Goal: Task Accomplishment & Management: Complete application form

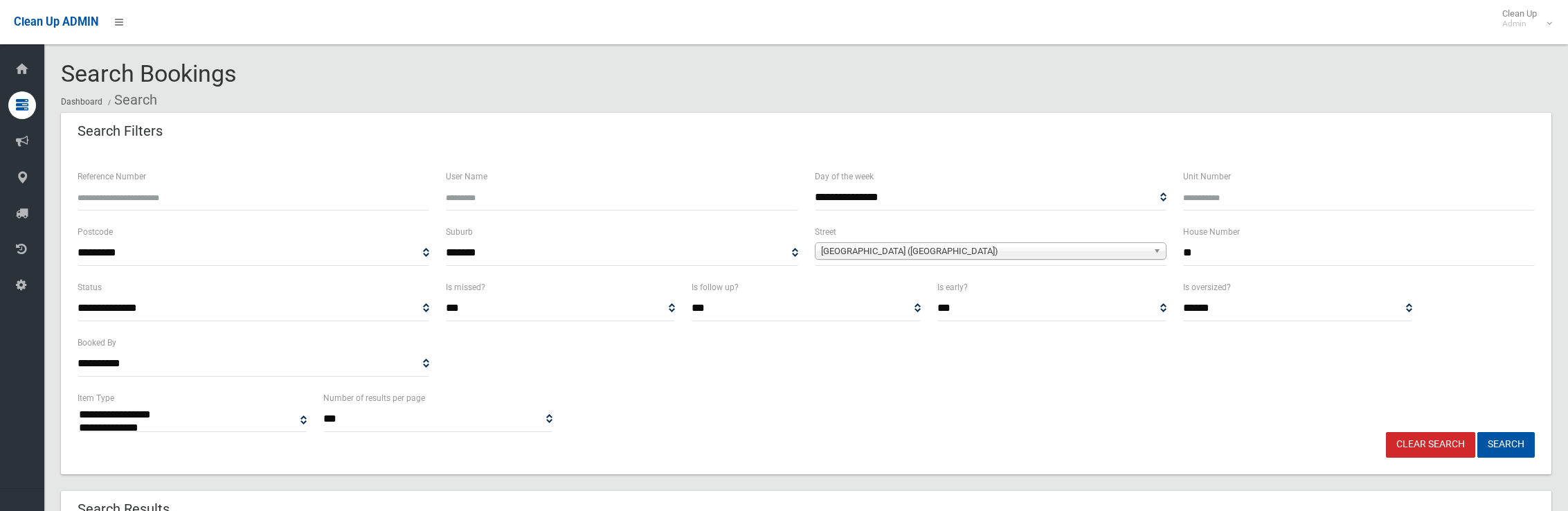
select select
drag, startPoint x: 1246, startPoint y: 261, endPoint x: 1084, endPoint y: 257, distance: 162.0
click at [1084, 257] on div "**********" at bounding box center [806, 251] width 1473 height 55
type input "***"
click at [868, 251] on span "Belar Avenue (VILLAWOOD 2163)" at bounding box center [984, 251] width 326 height 16
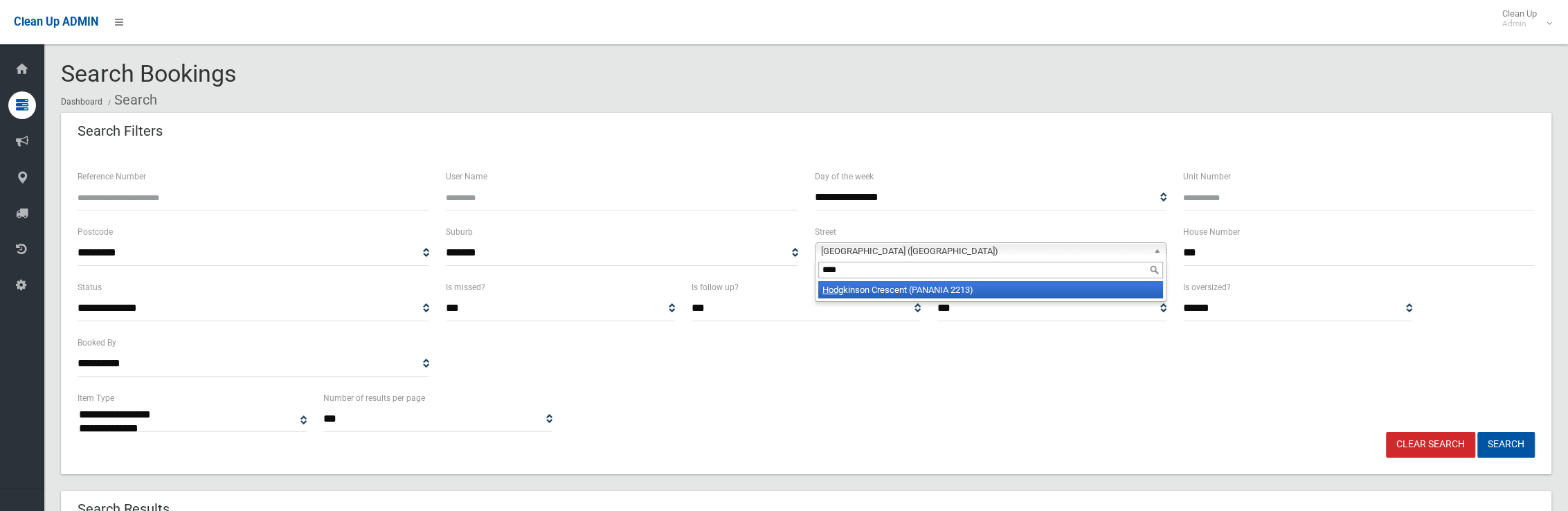
type input "****"
click at [877, 285] on li "Hodg kinson Crescent (PANANIA 2213)" at bounding box center [990, 289] width 345 height 17
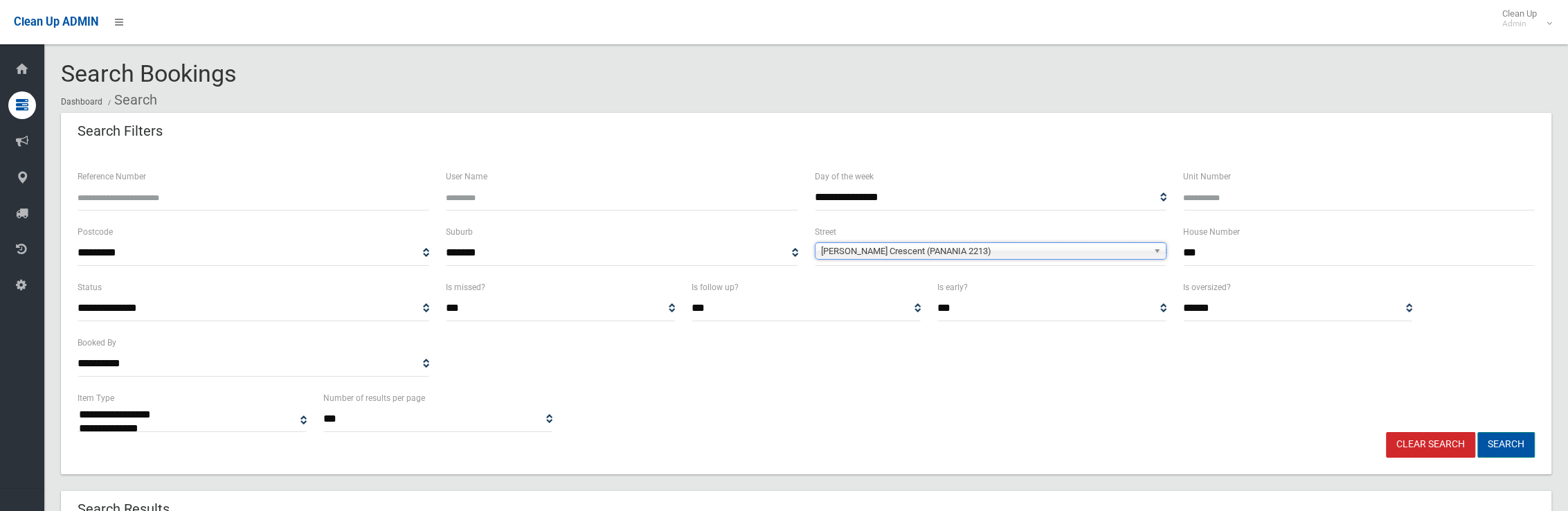
click at [1500, 441] on button "Search" at bounding box center [1506, 445] width 58 height 25
select select
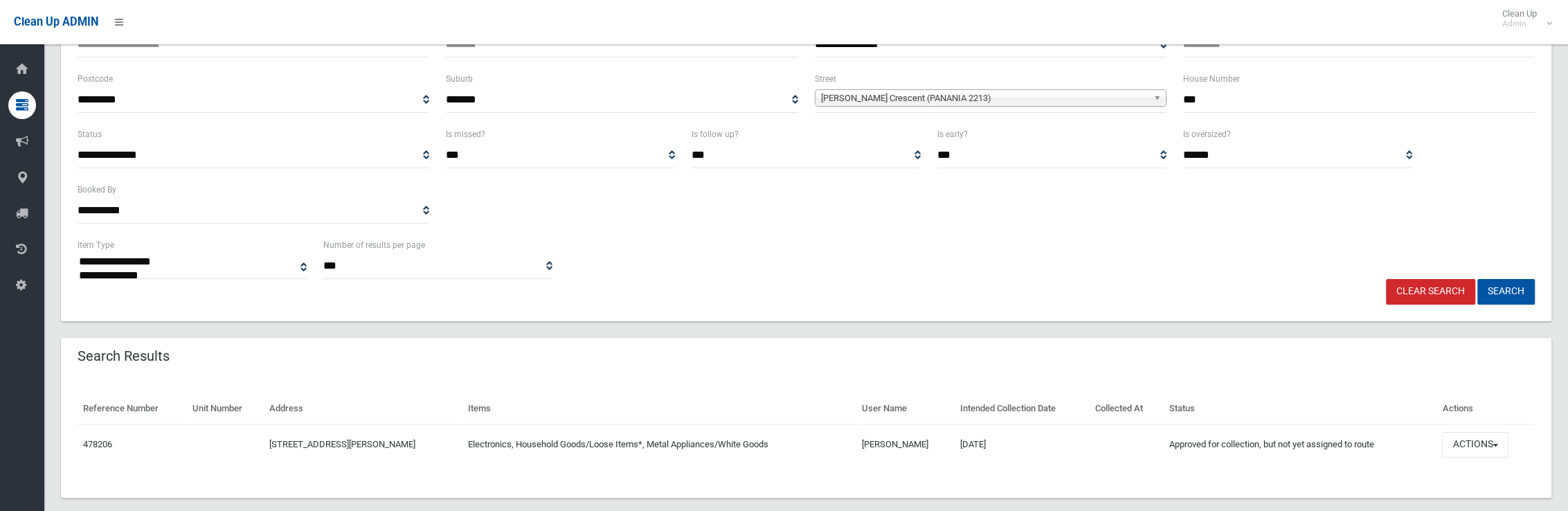
scroll to position [172, 0]
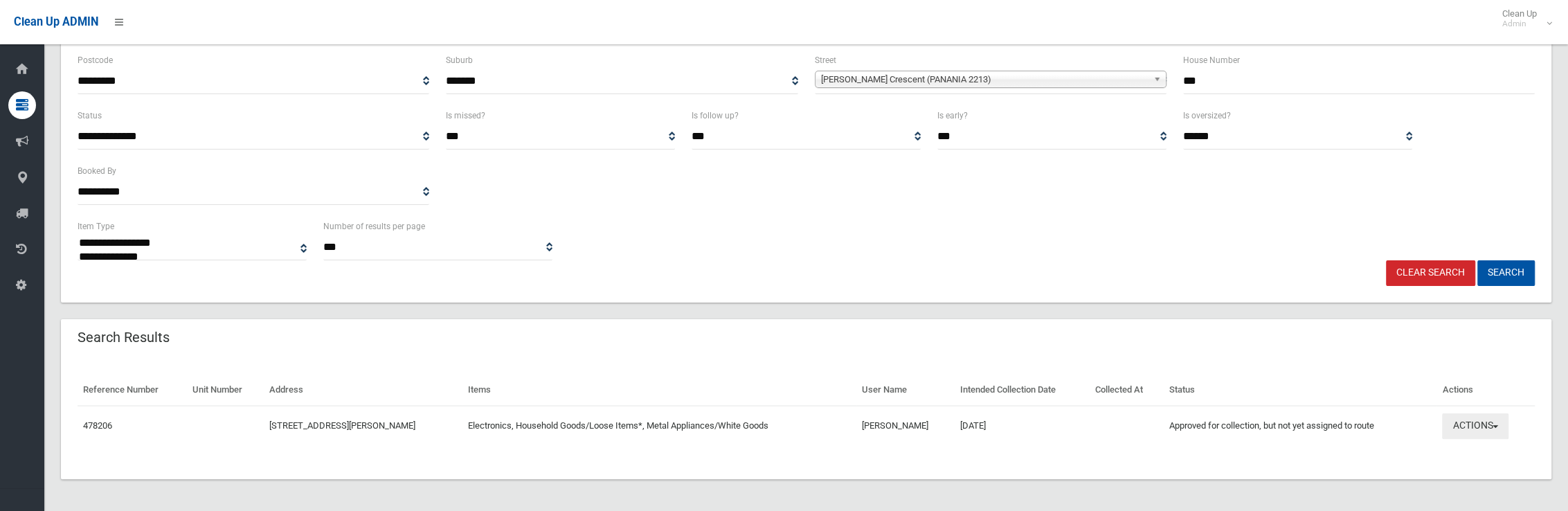
click at [1470, 425] on button "Actions" at bounding box center [1474, 426] width 66 height 25
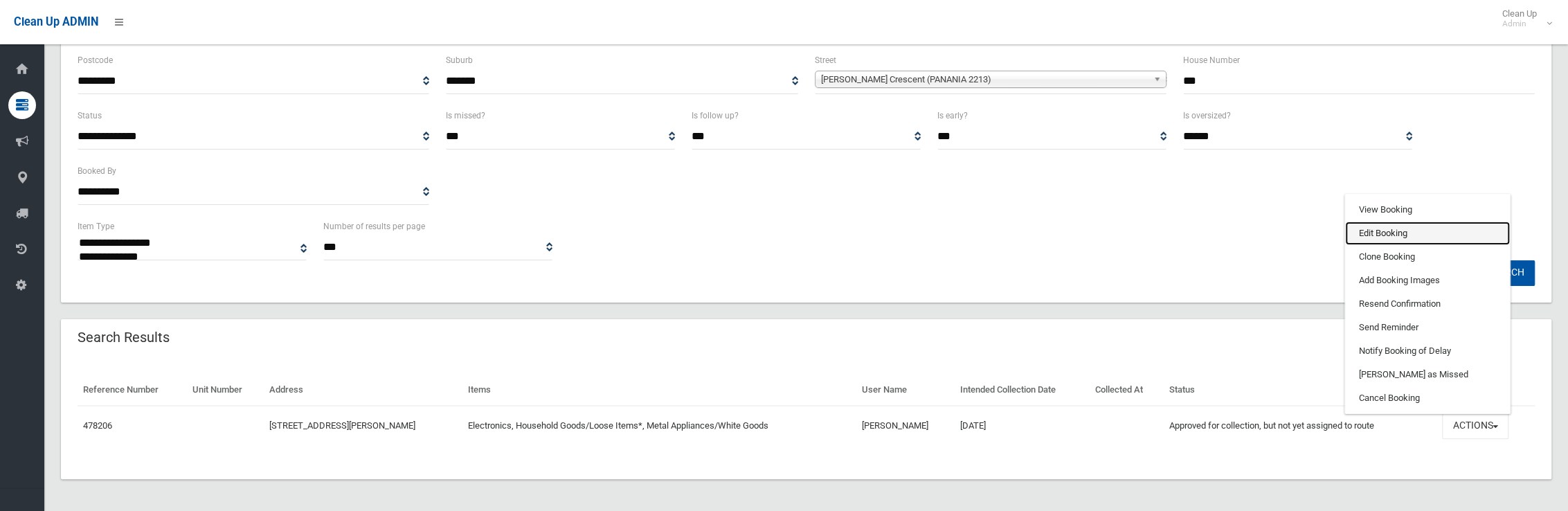
click at [1364, 232] on link "Edit Booking" at bounding box center [1427, 233] width 165 height 24
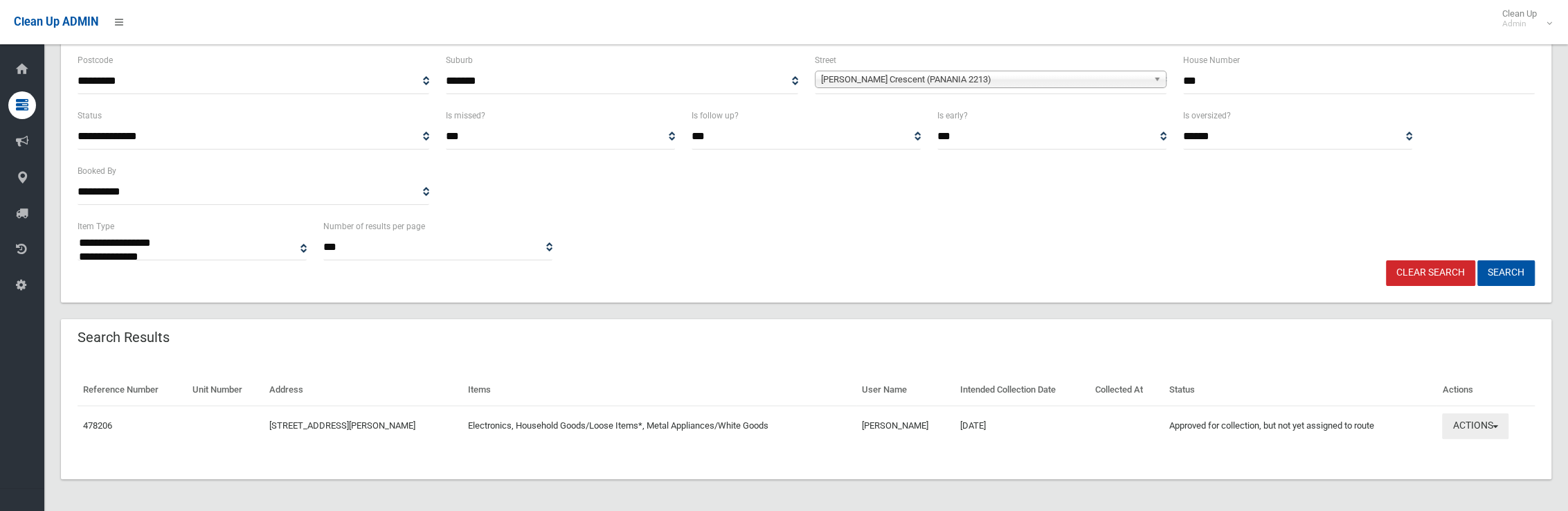
click at [1473, 426] on button "Actions" at bounding box center [1474, 426] width 66 height 25
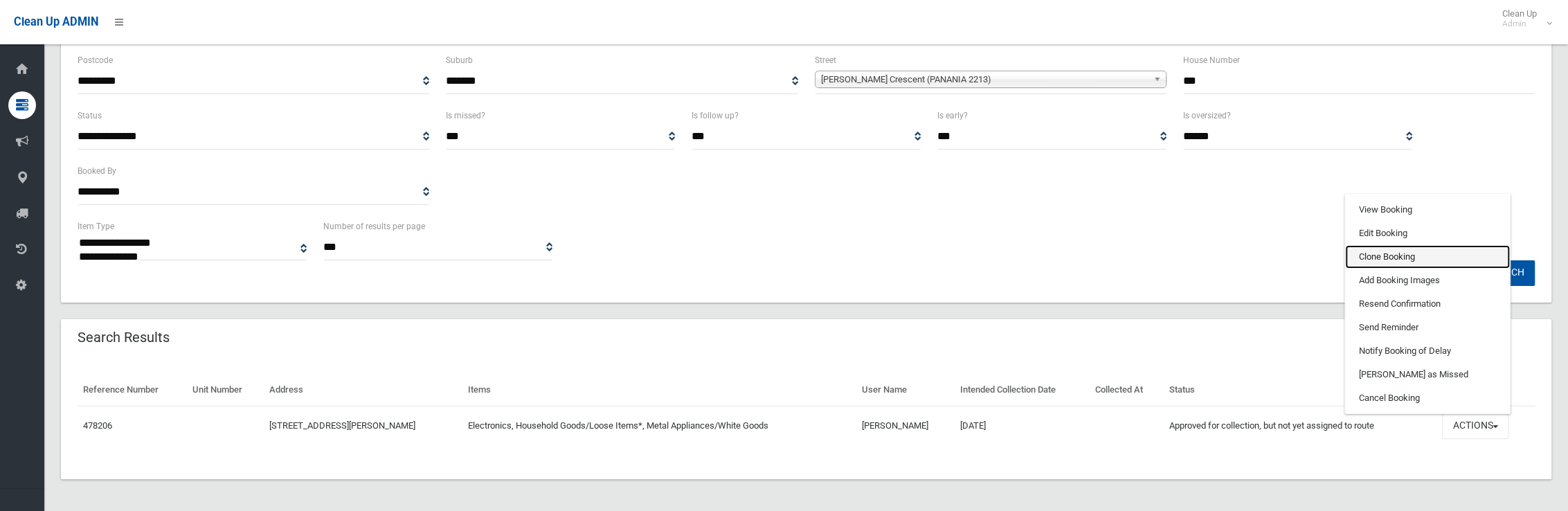
click at [1393, 250] on link "Clone Booking" at bounding box center [1427, 257] width 165 height 24
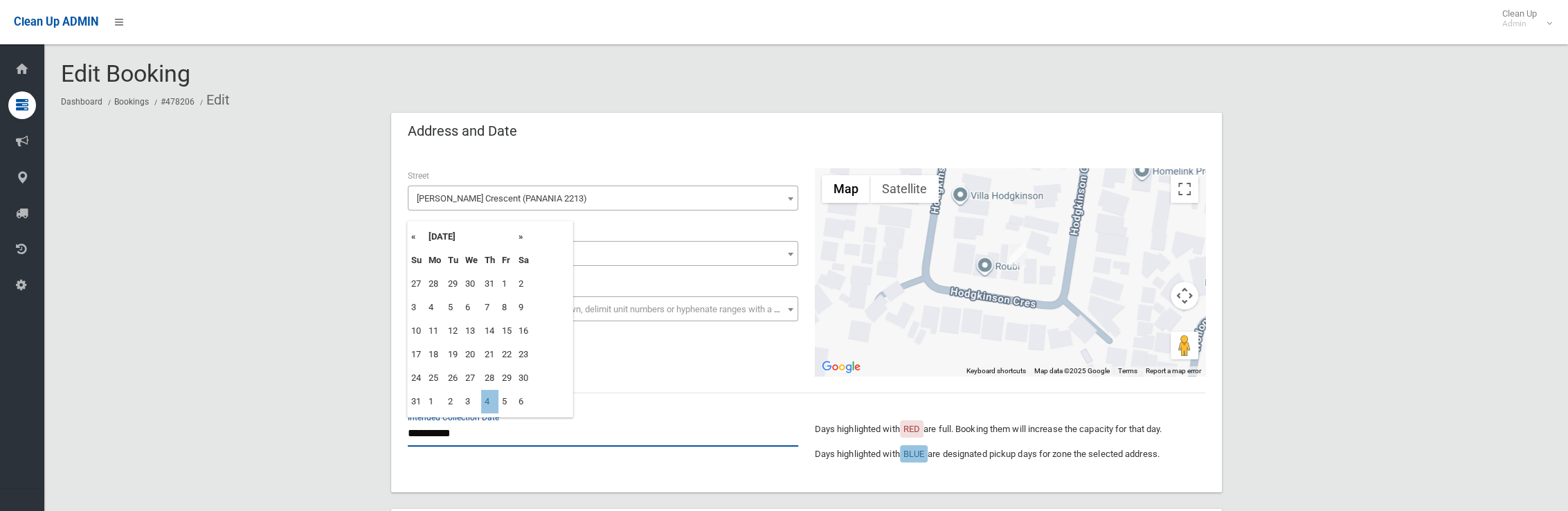
click at [468, 421] on input "**********" at bounding box center [603, 433] width 391 height 25
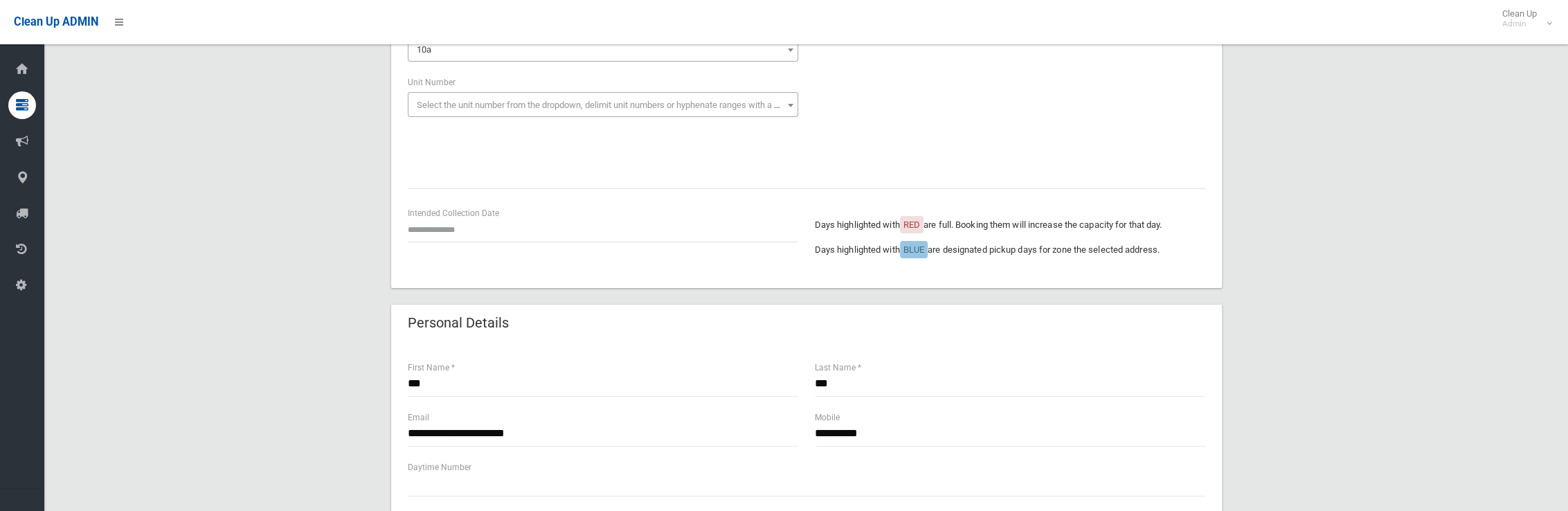
scroll to position [277, 0]
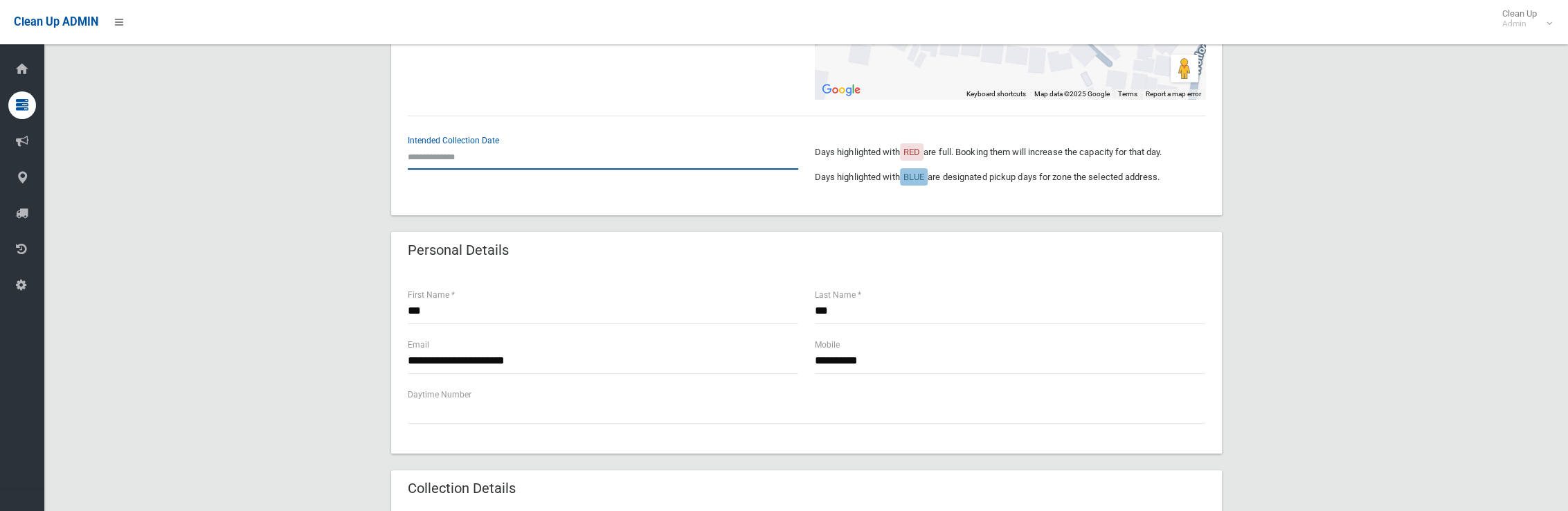
click at [447, 161] on input "text" at bounding box center [603, 156] width 391 height 25
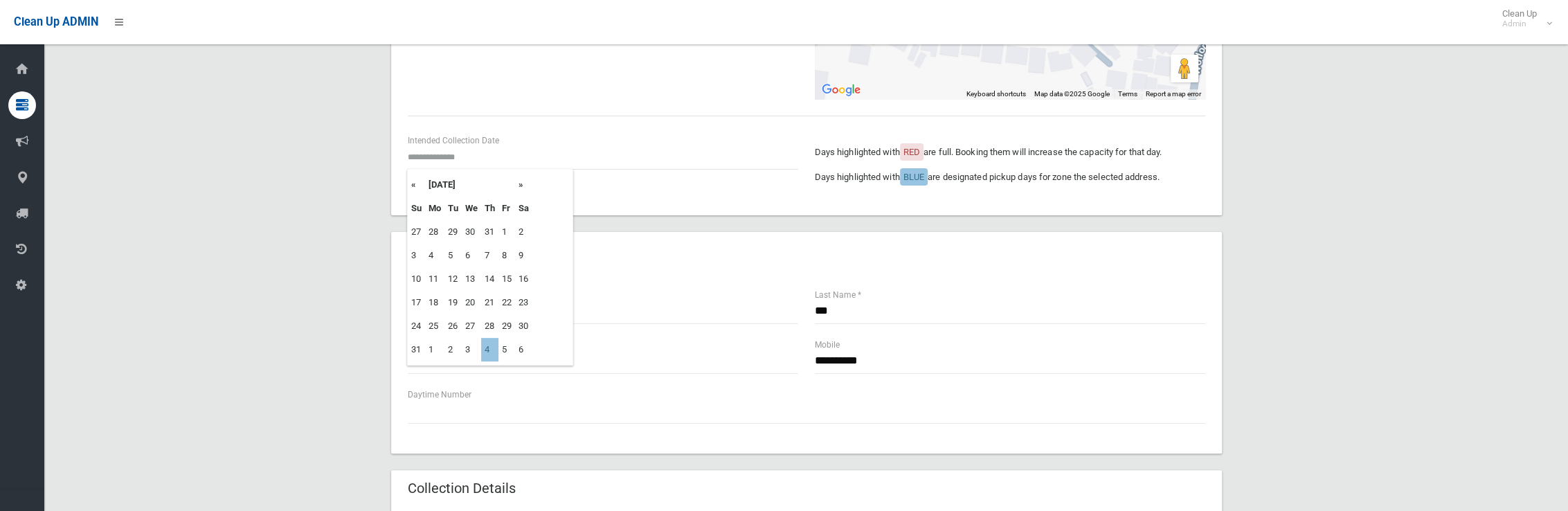
click at [523, 183] on th "»" at bounding box center [523, 185] width 17 height 24
click at [483, 231] on td "4" at bounding box center [489, 232] width 17 height 24
type input "**********"
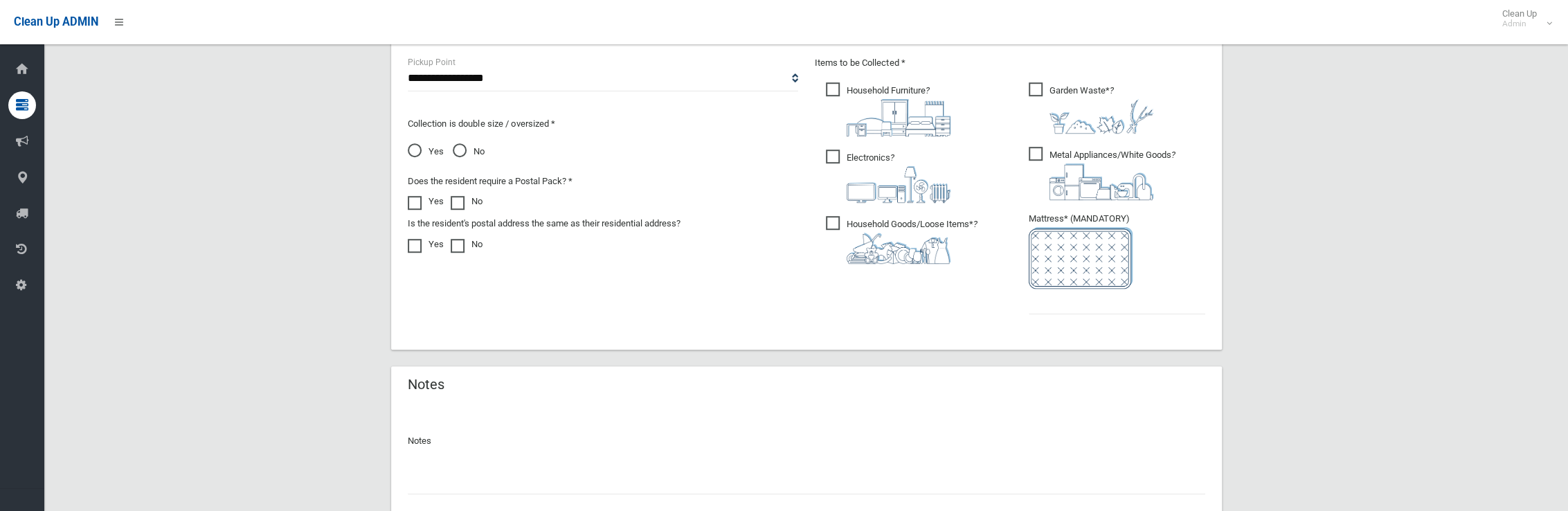
scroll to position [830, 0]
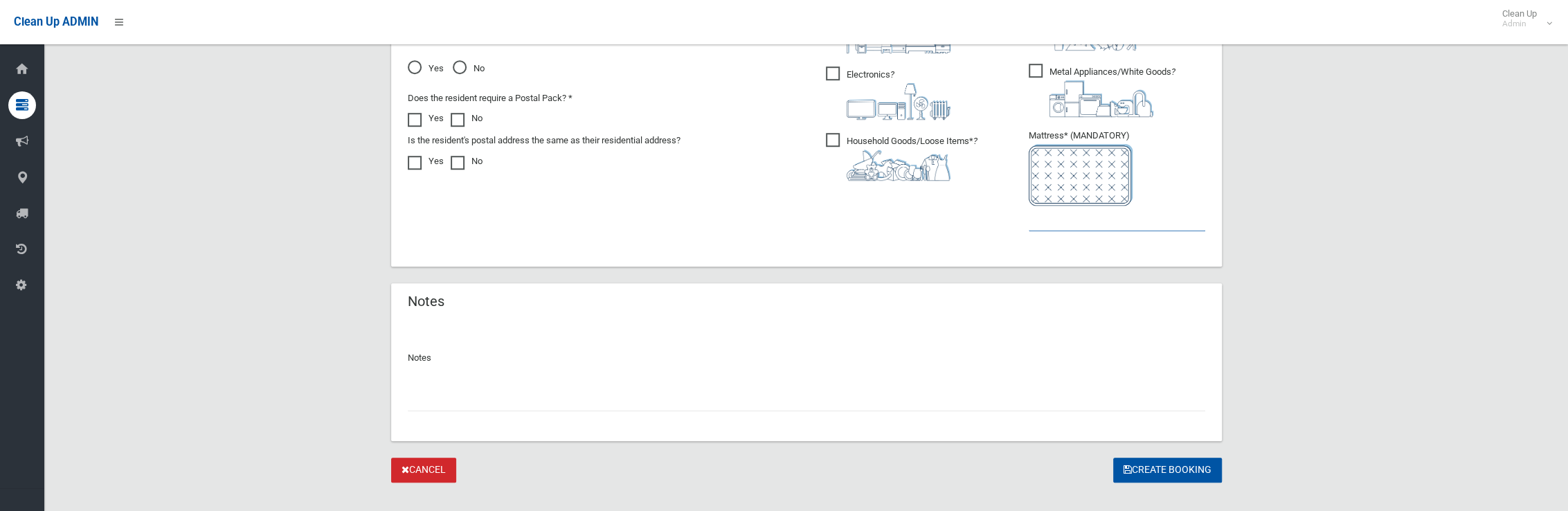
click at [1066, 218] on input "text" at bounding box center [1116, 218] width 176 height 25
type input "*"
click at [1169, 467] on button "Create Booking" at bounding box center [1167, 470] width 109 height 25
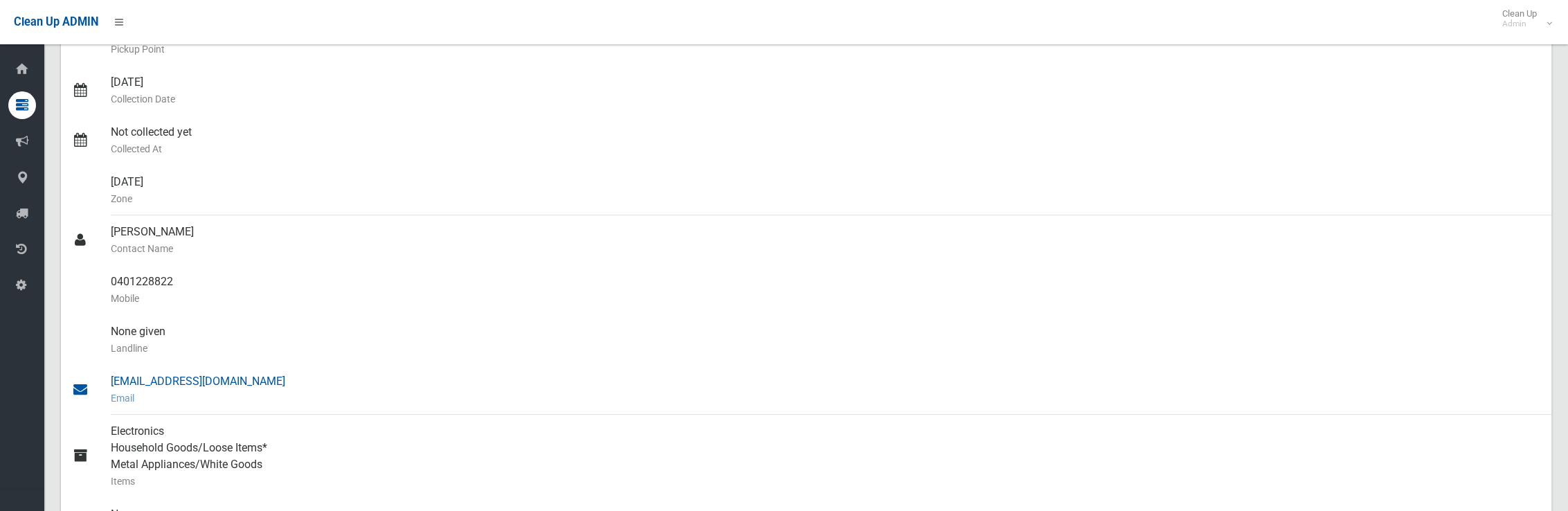
scroll to position [125, 0]
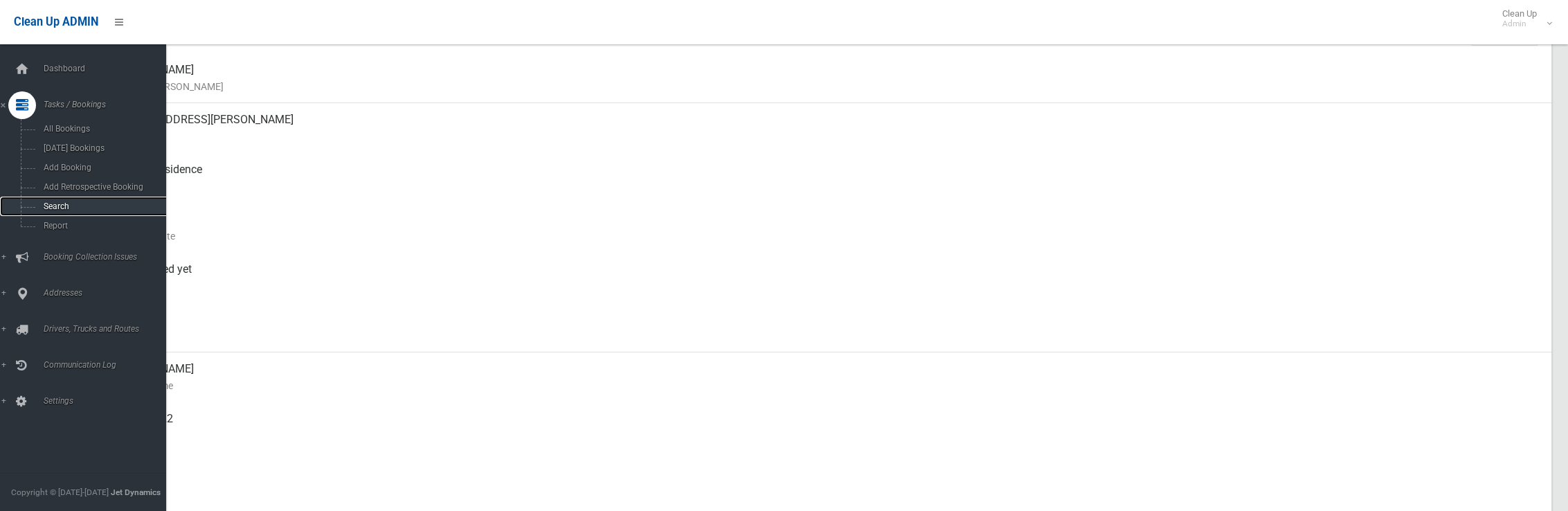
click at [71, 202] on link "Search" at bounding box center [88, 205] width 176 height 19
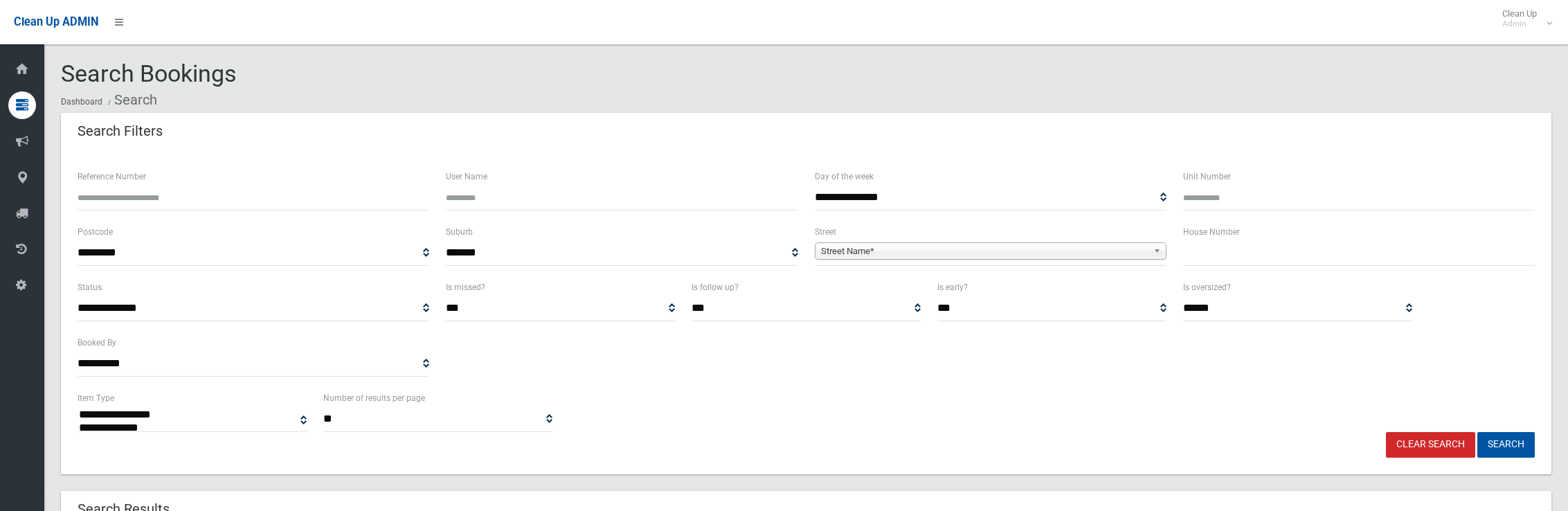
select select
click at [1371, 254] on input "text" at bounding box center [1358, 253] width 352 height 25
type input "*"
click at [1025, 253] on span "Street Name*" at bounding box center [984, 251] width 326 height 16
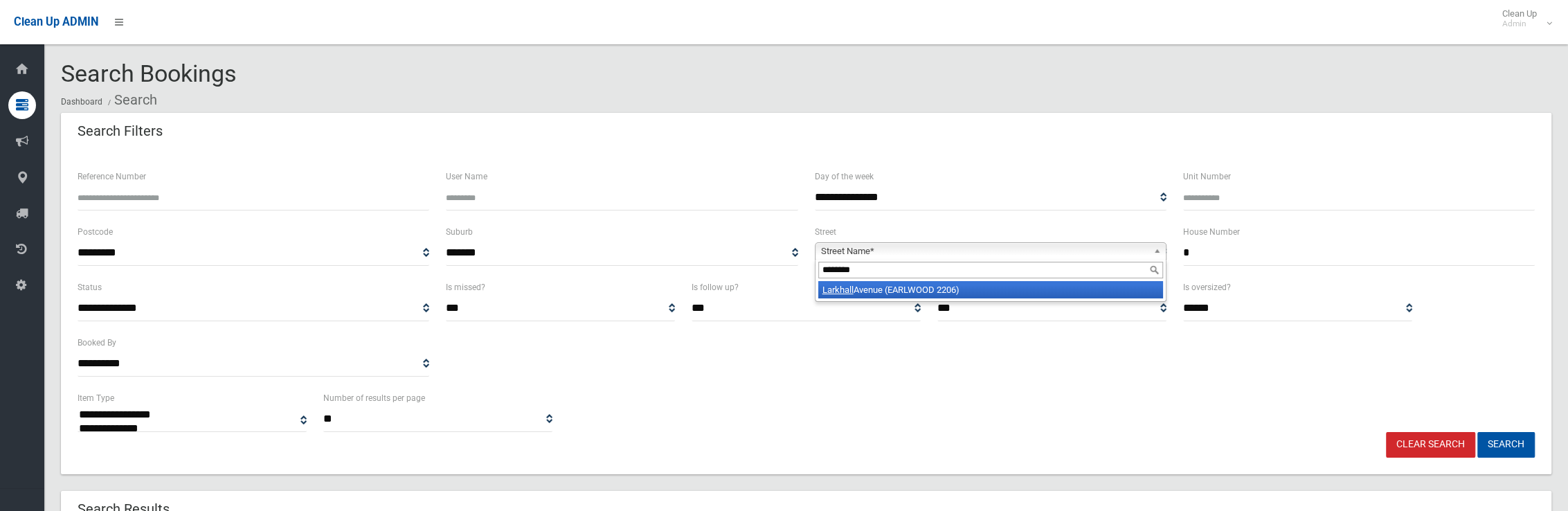
type input "********"
click at [1007, 297] on li "Larkhall Avenue (EARLWOOD 2206)" at bounding box center [990, 289] width 345 height 17
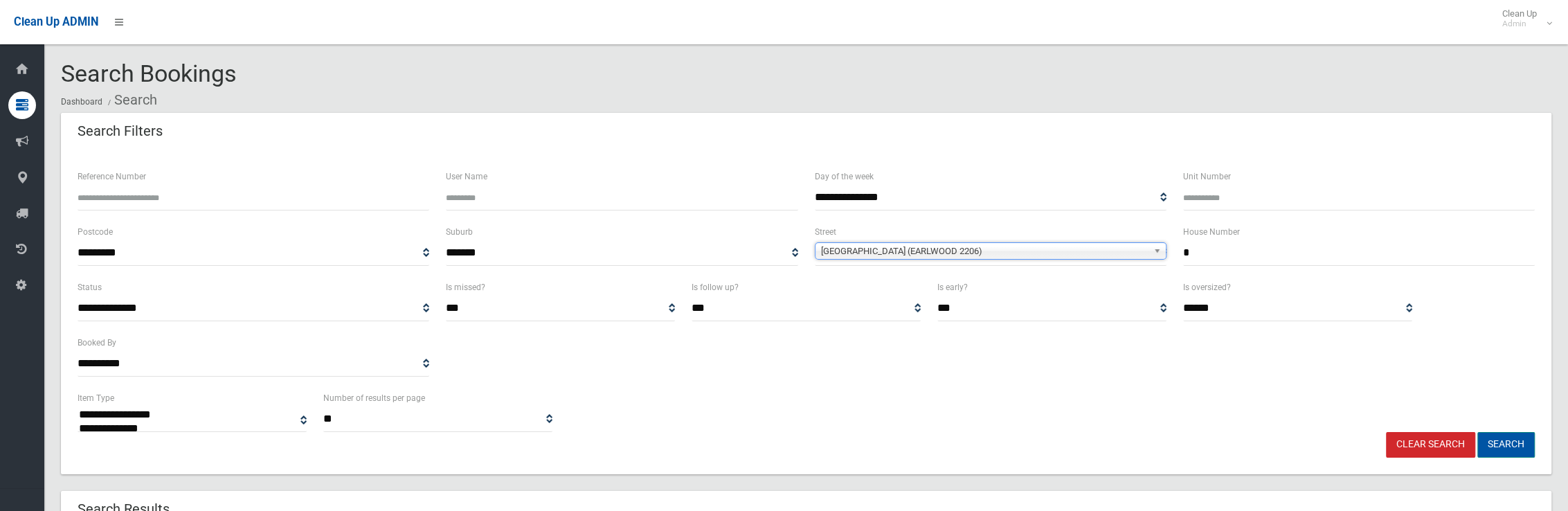
click at [1497, 444] on button "Search" at bounding box center [1506, 445] width 58 height 25
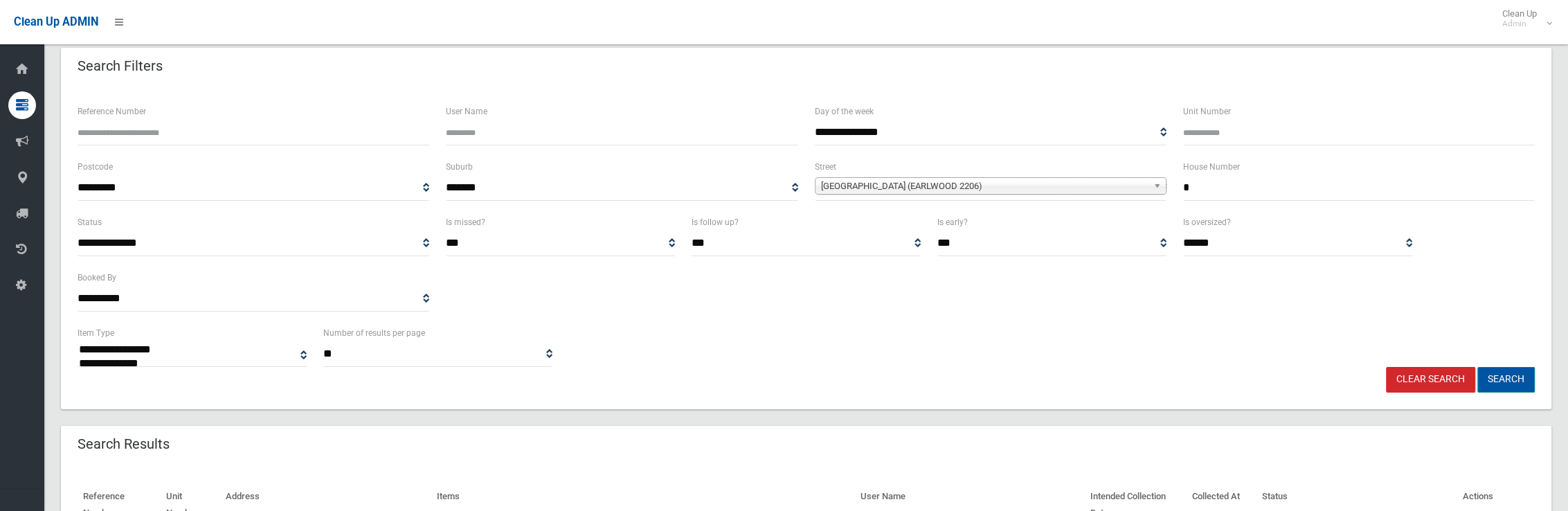
scroll to position [138, 0]
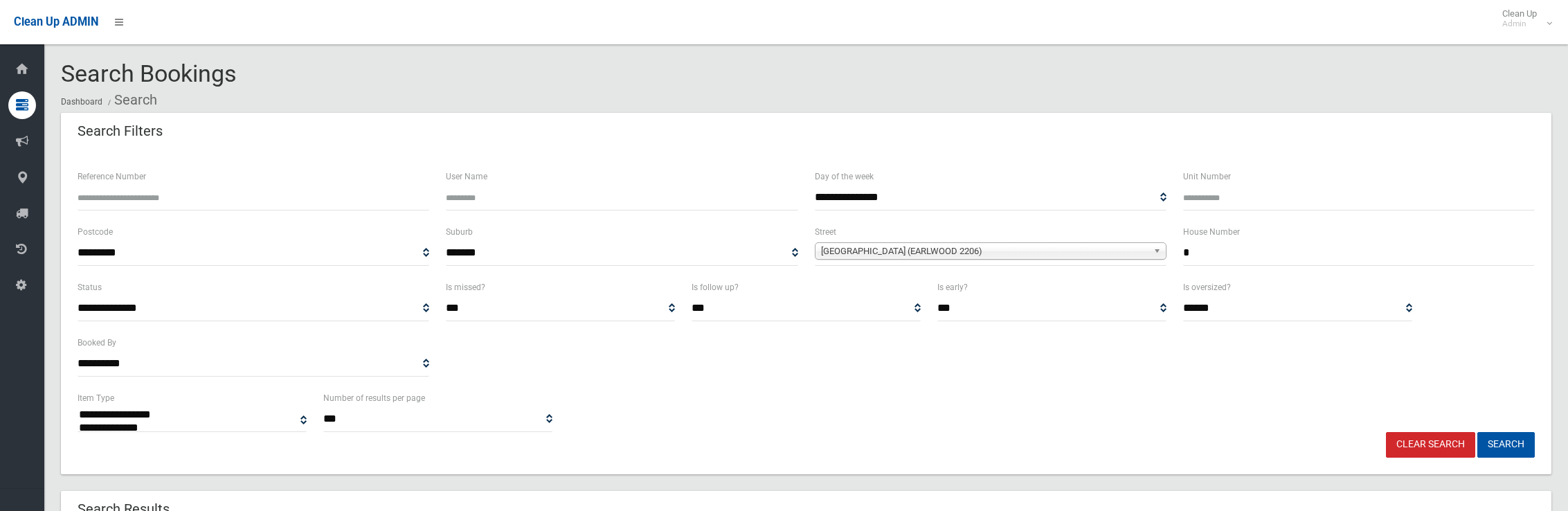
select select
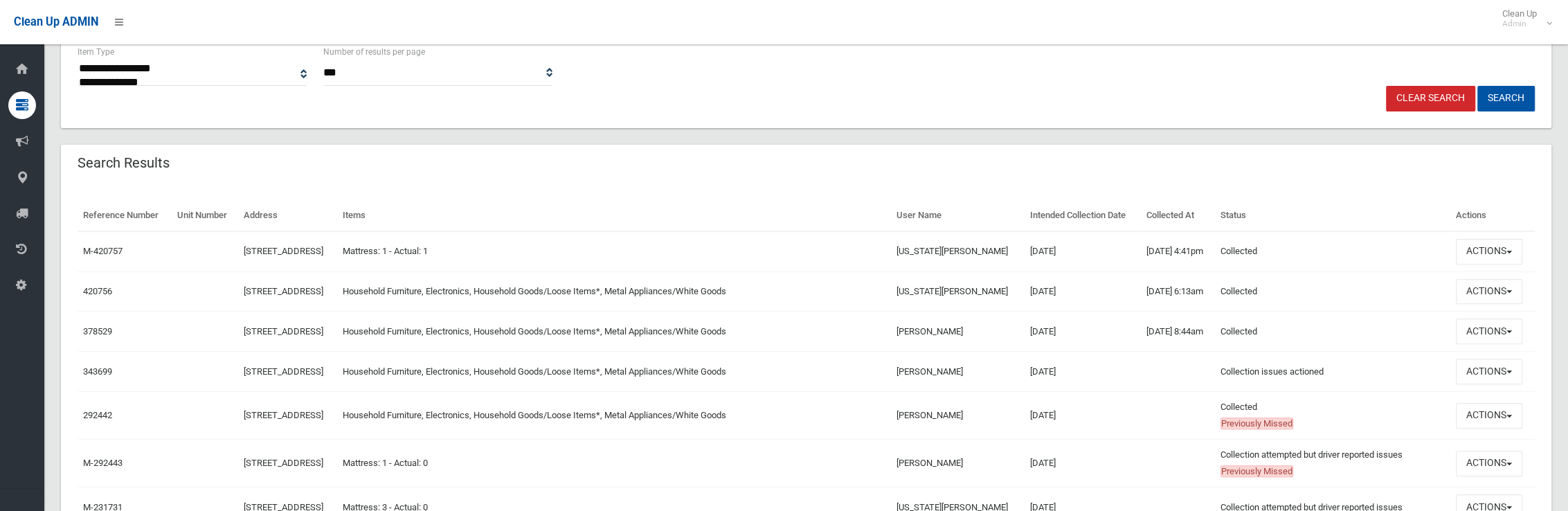
scroll to position [346, 0]
click at [1480, 285] on button "Actions" at bounding box center [1488, 291] width 66 height 25
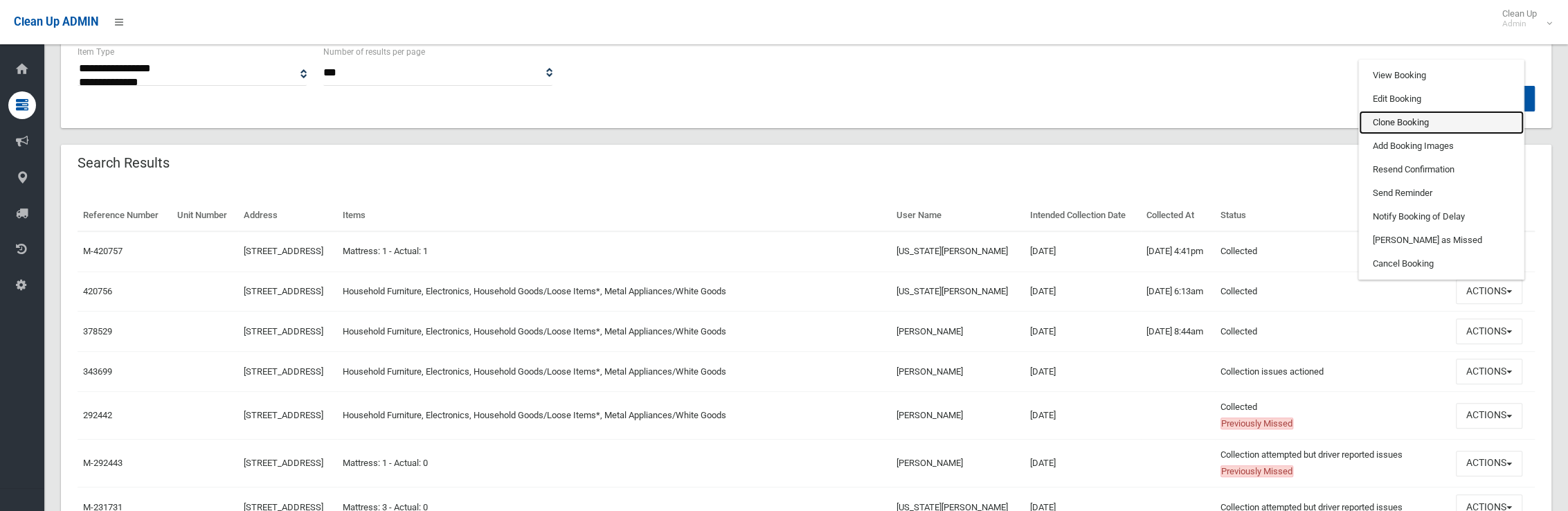
click at [1429, 118] on link "Clone Booking" at bounding box center [1440, 122] width 165 height 24
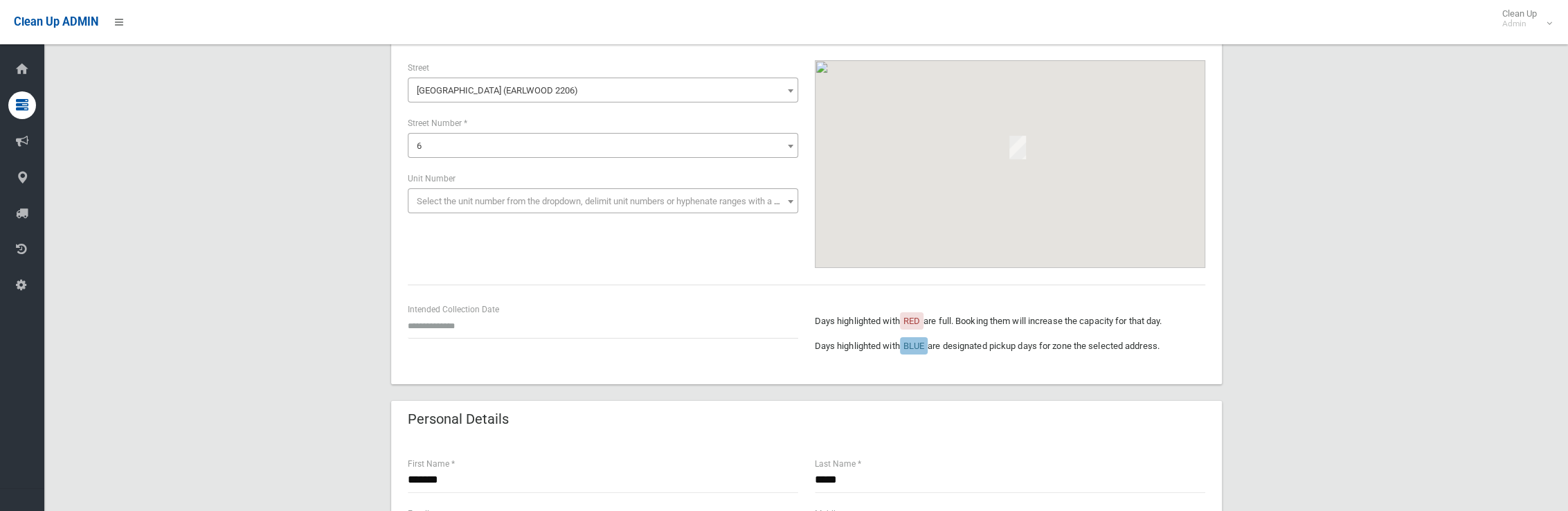
scroll to position [208, 0]
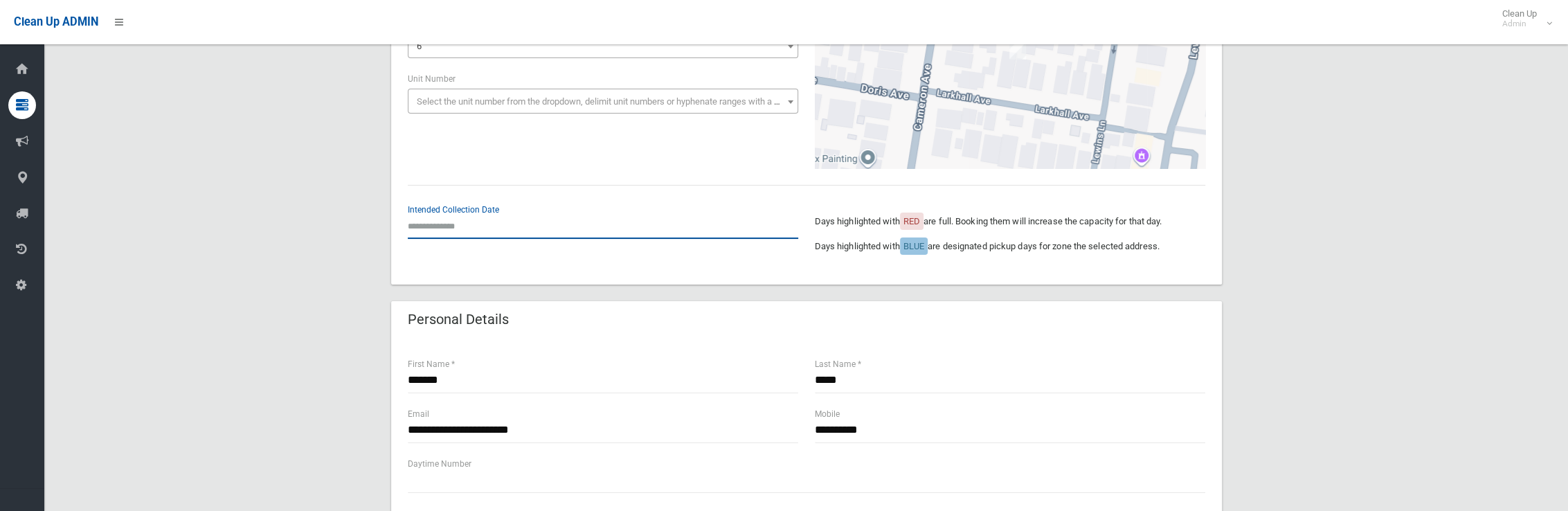
click at [452, 226] on input "text" at bounding box center [603, 226] width 391 height 25
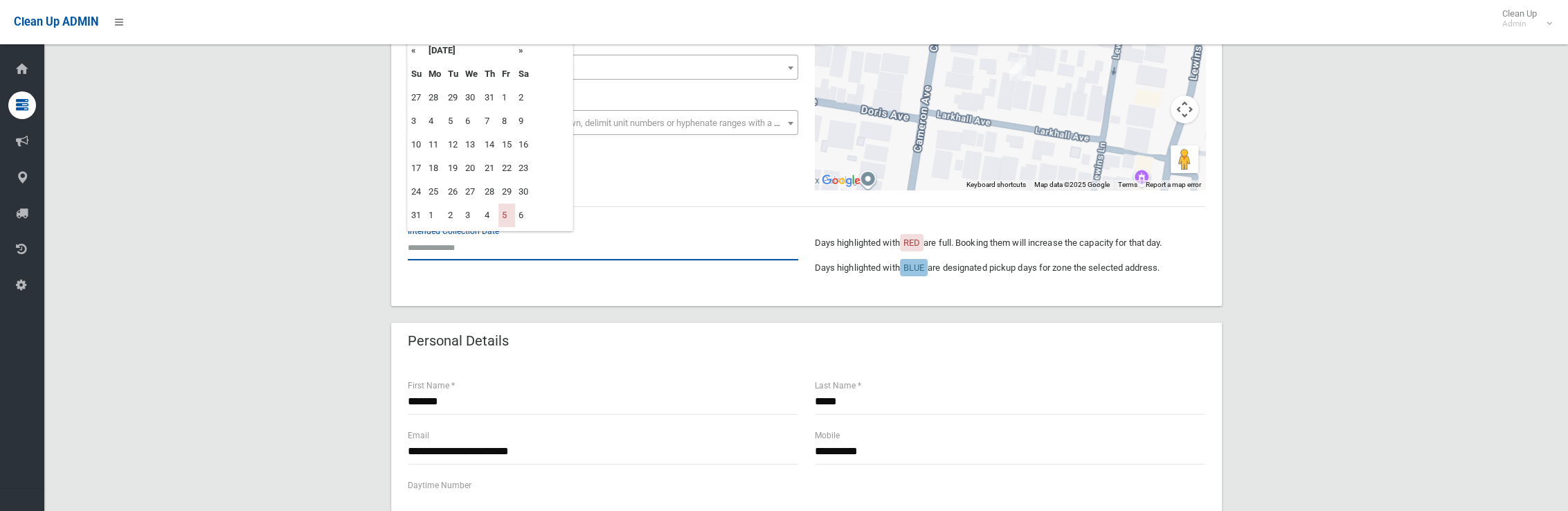
scroll to position [70, 0]
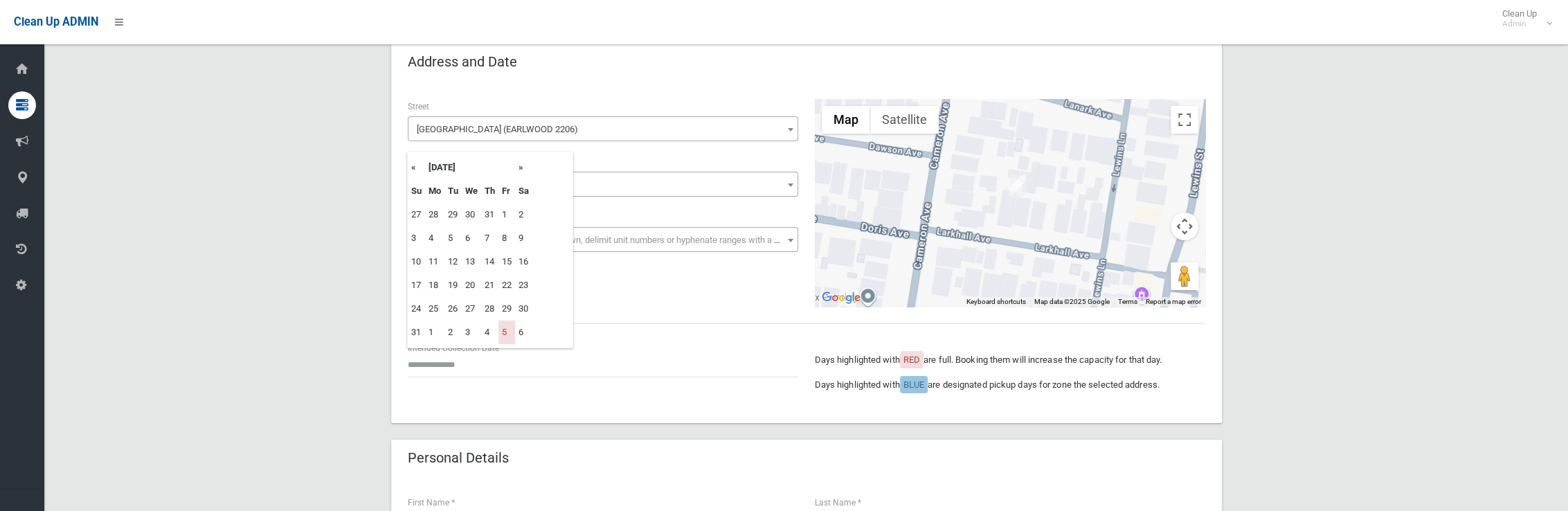
click at [524, 166] on th "»" at bounding box center [523, 167] width 17 height 24
click at [509, 263] on td "19" at bounding box center [506, 261] width 16 height 24
type input "**********"
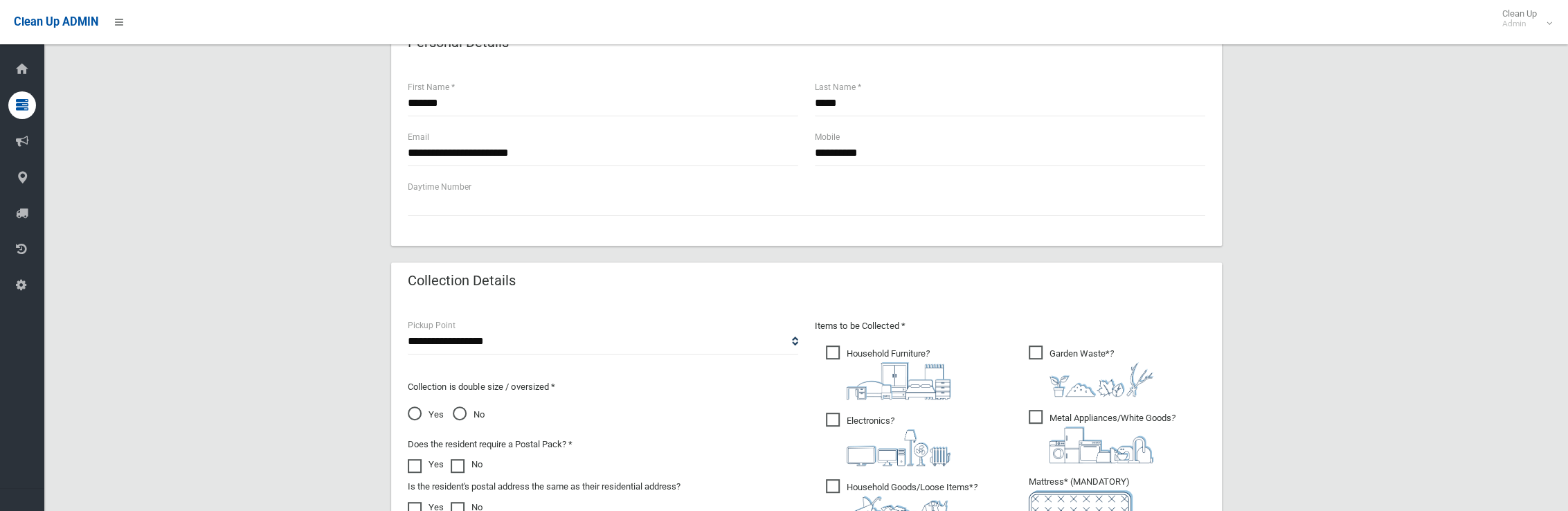
scroll to position [762, 0]
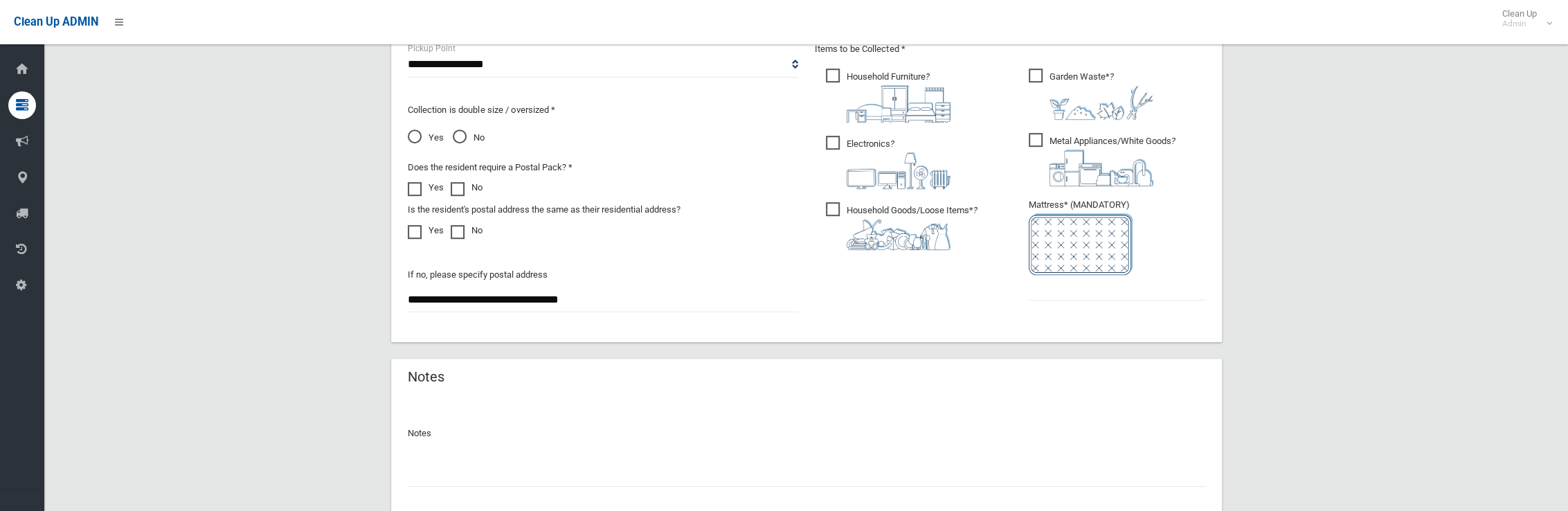
click at [1035, 79] on span "Garden Waste* ?" at bounding box center [1091, 94] width 125 height 52
click at [1045, 276] on input "text" at bounding box center [1116, 288] width 176 height 25
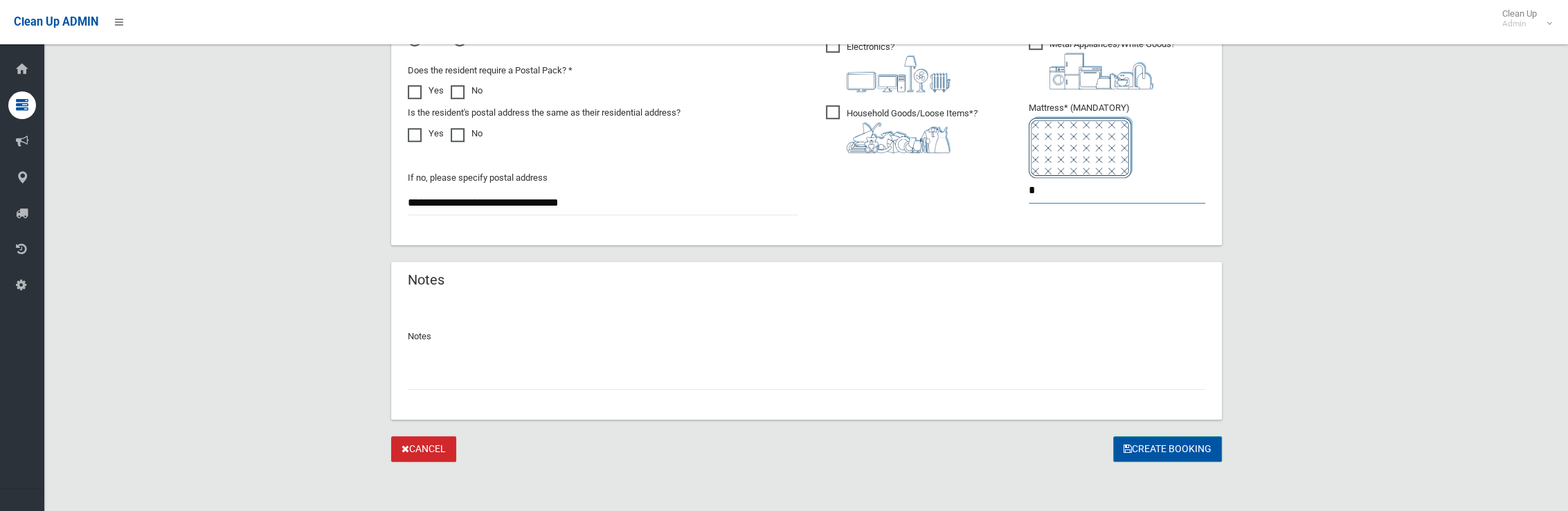
type input "*"
click at [1155, 444] on button "Create Booking" at bounding box center [1167, 449] width 109 height 25
